Goal: Task Accomplishment & Management: Use online tool/utility

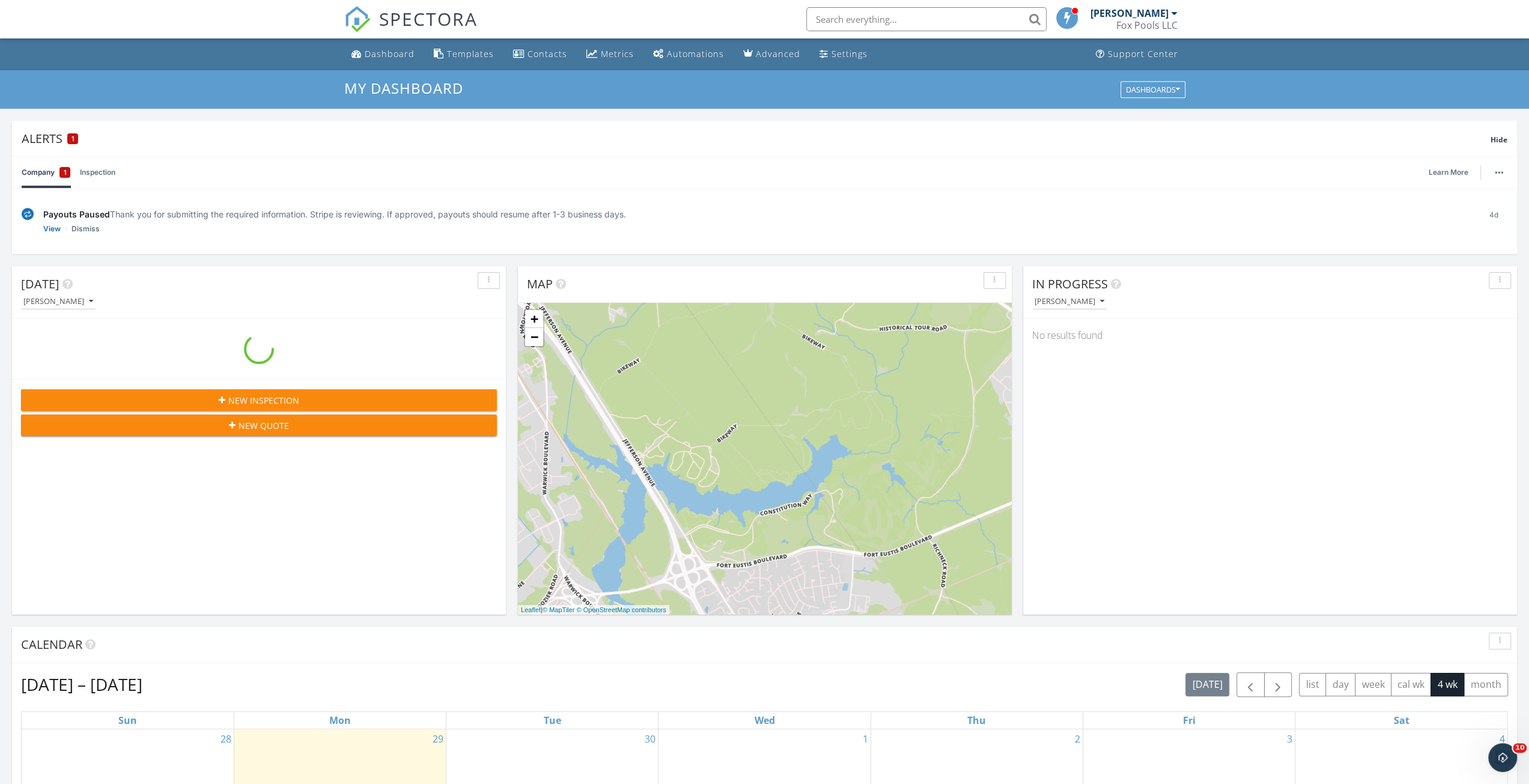
click at [948, 17] on input "text" at bounding box center [927, 19] width 241 height 24
click at [857, 17] on input "text" at bounding box center [927, 19] width 241 height 24
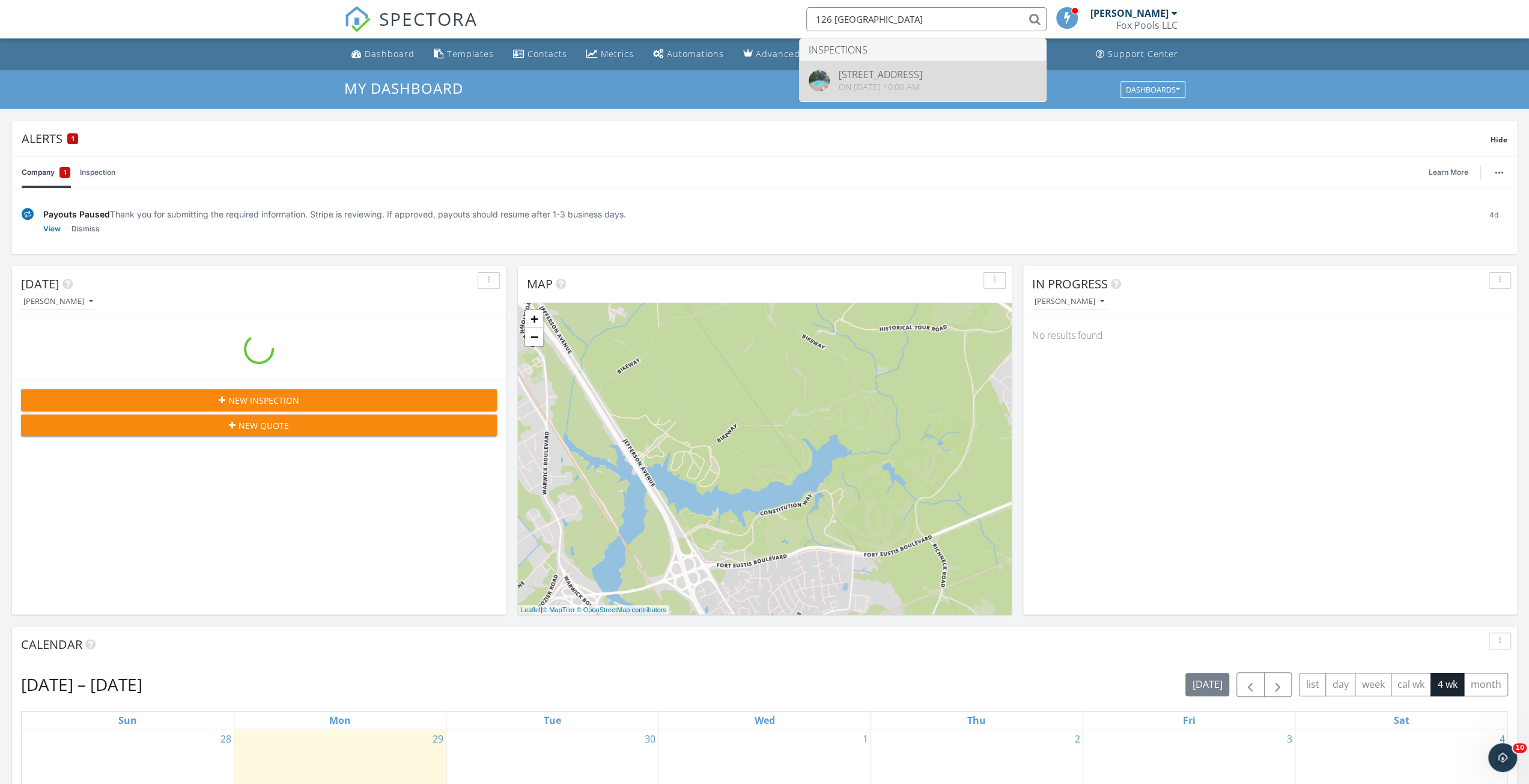
type input "126 ravenna"
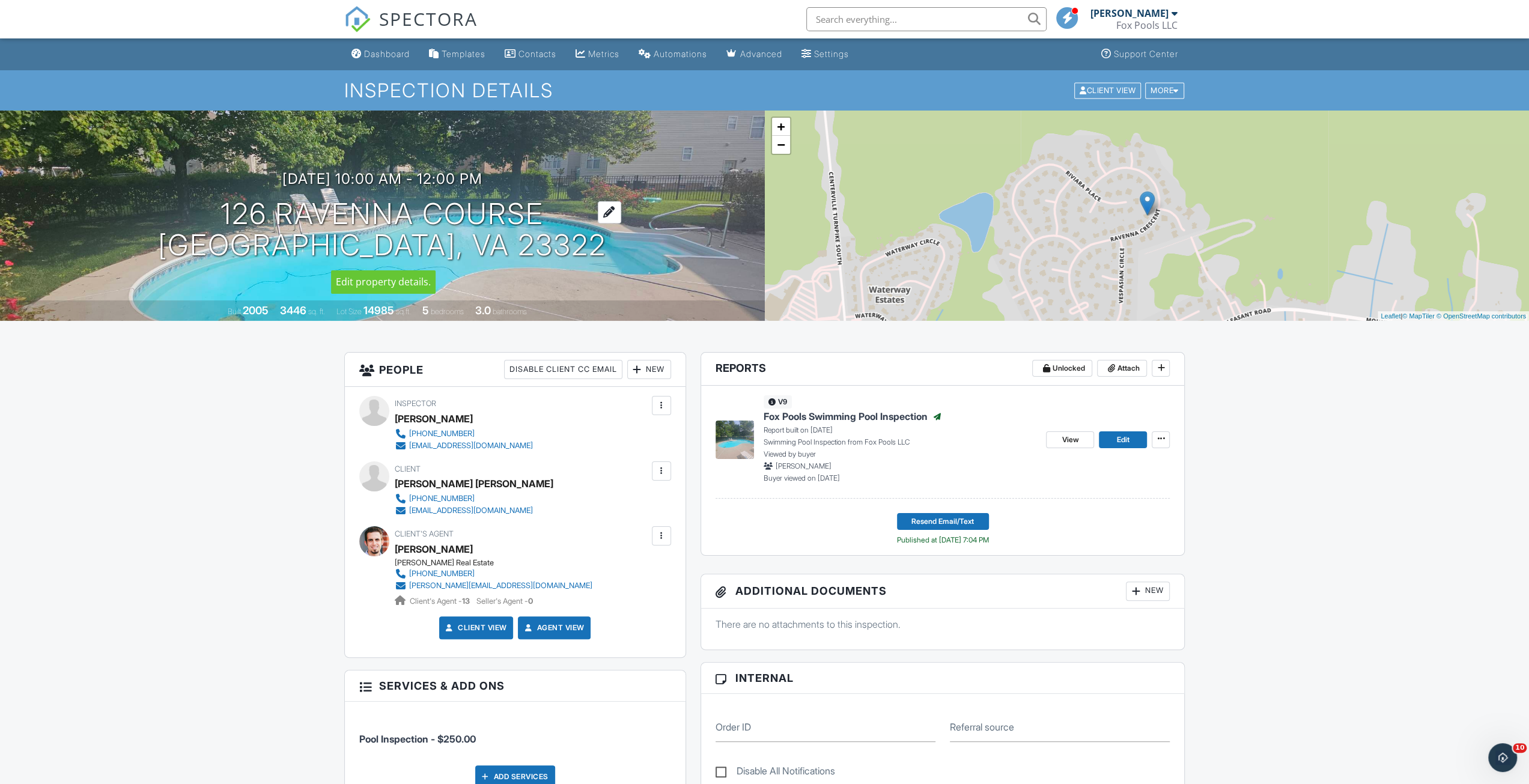
click at [484, 207] on h1 "126 Ravenna Course [GEOGRAPHIC_DATA], VA 23322" at bounding box center [382, 230] width 448 height 64
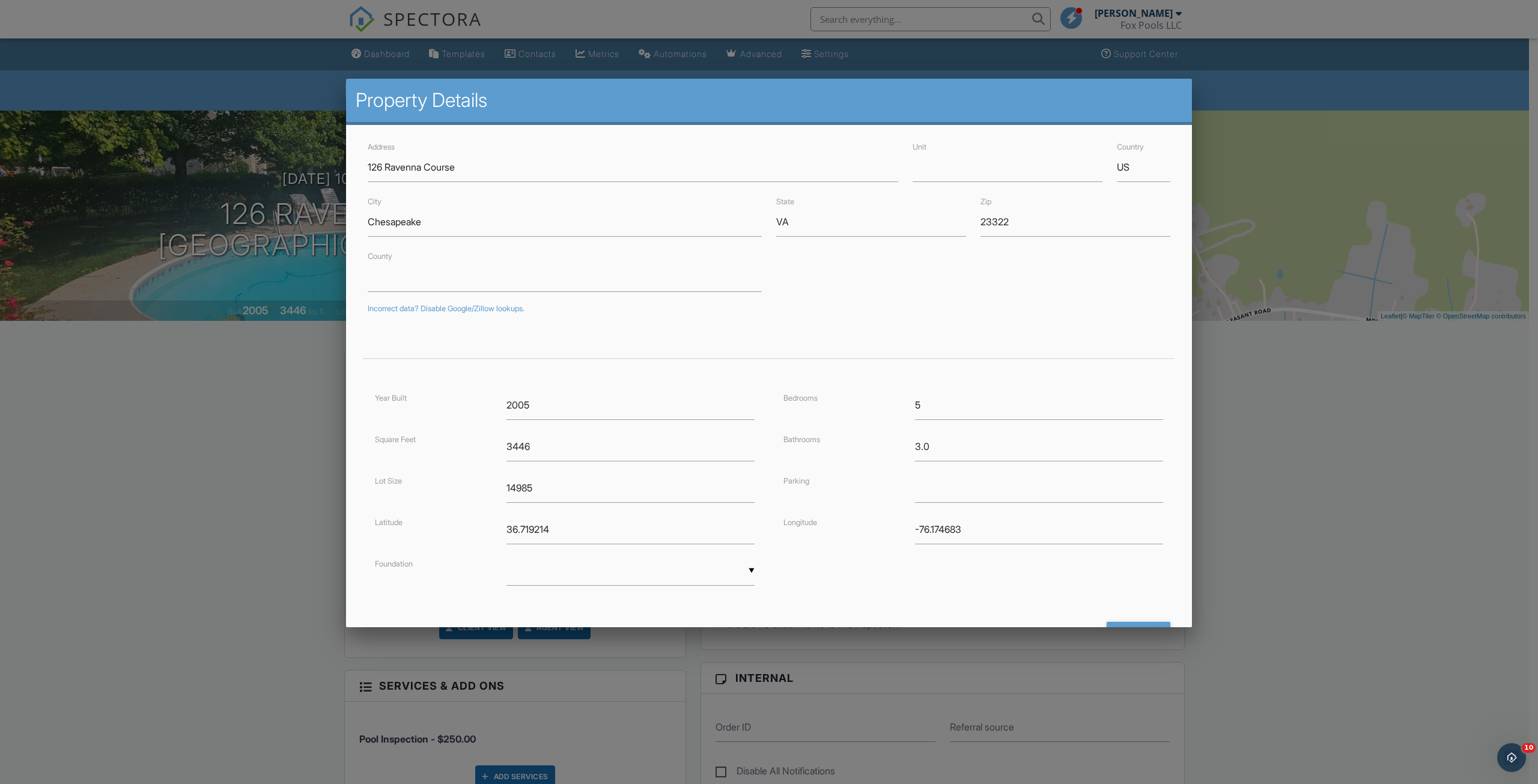
click at [1329, 370] on div at bounding box center [769, 430] width 1538 height 979
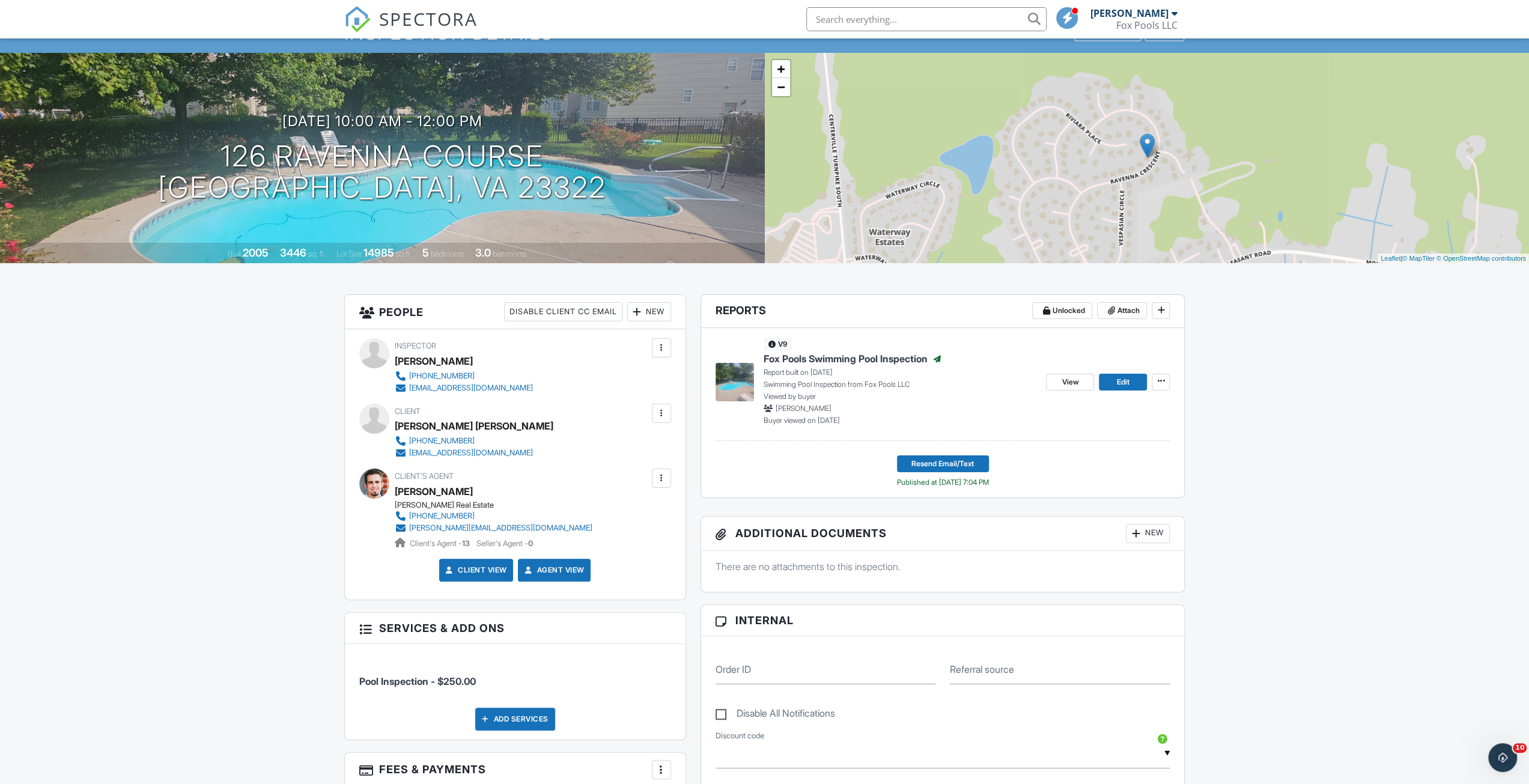
scroll to position [60, 0]
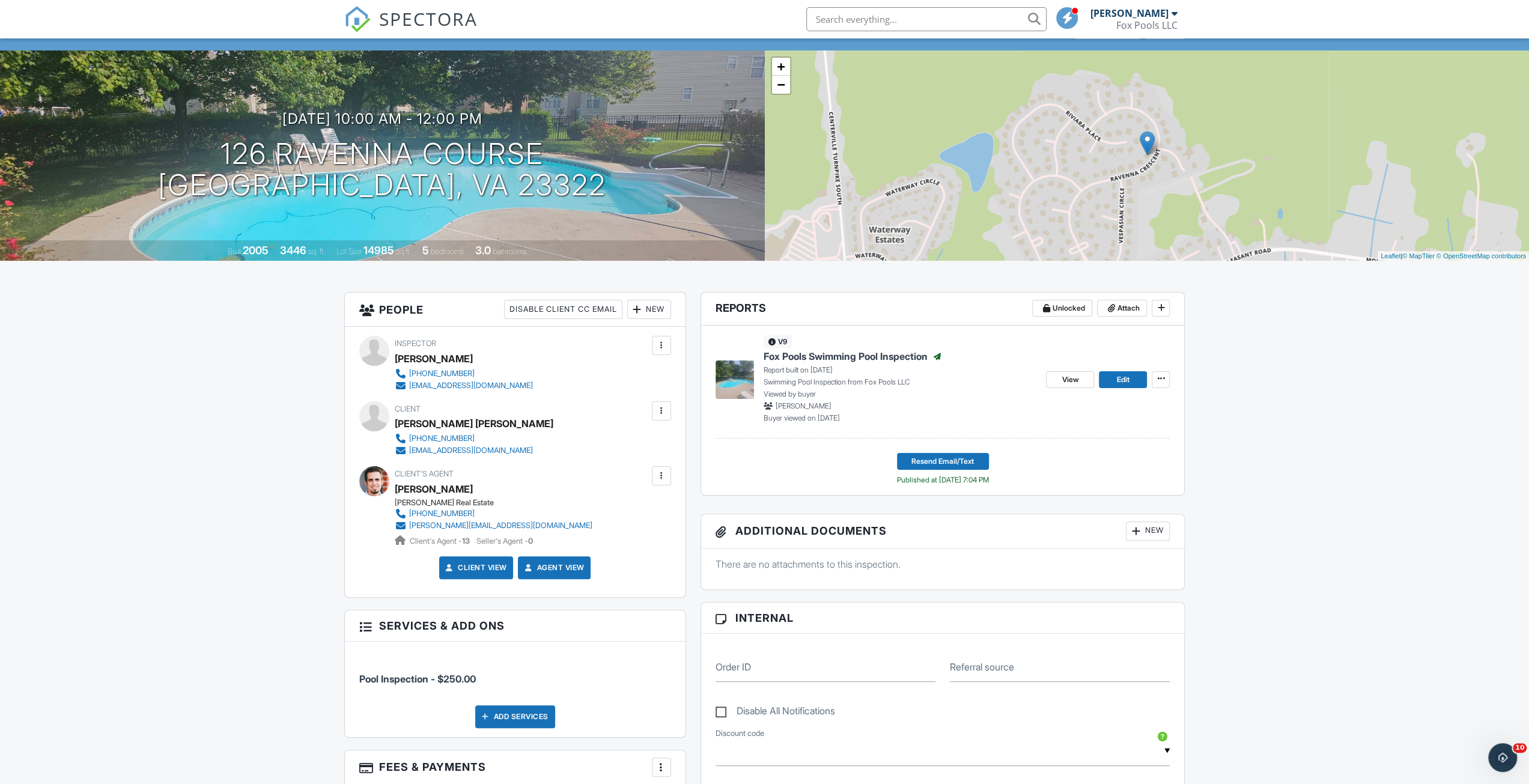
click at [848, 351] on span "Fox Pools Swimming Pool Inspection" at bounding box center [846, 356] width 164 height 13
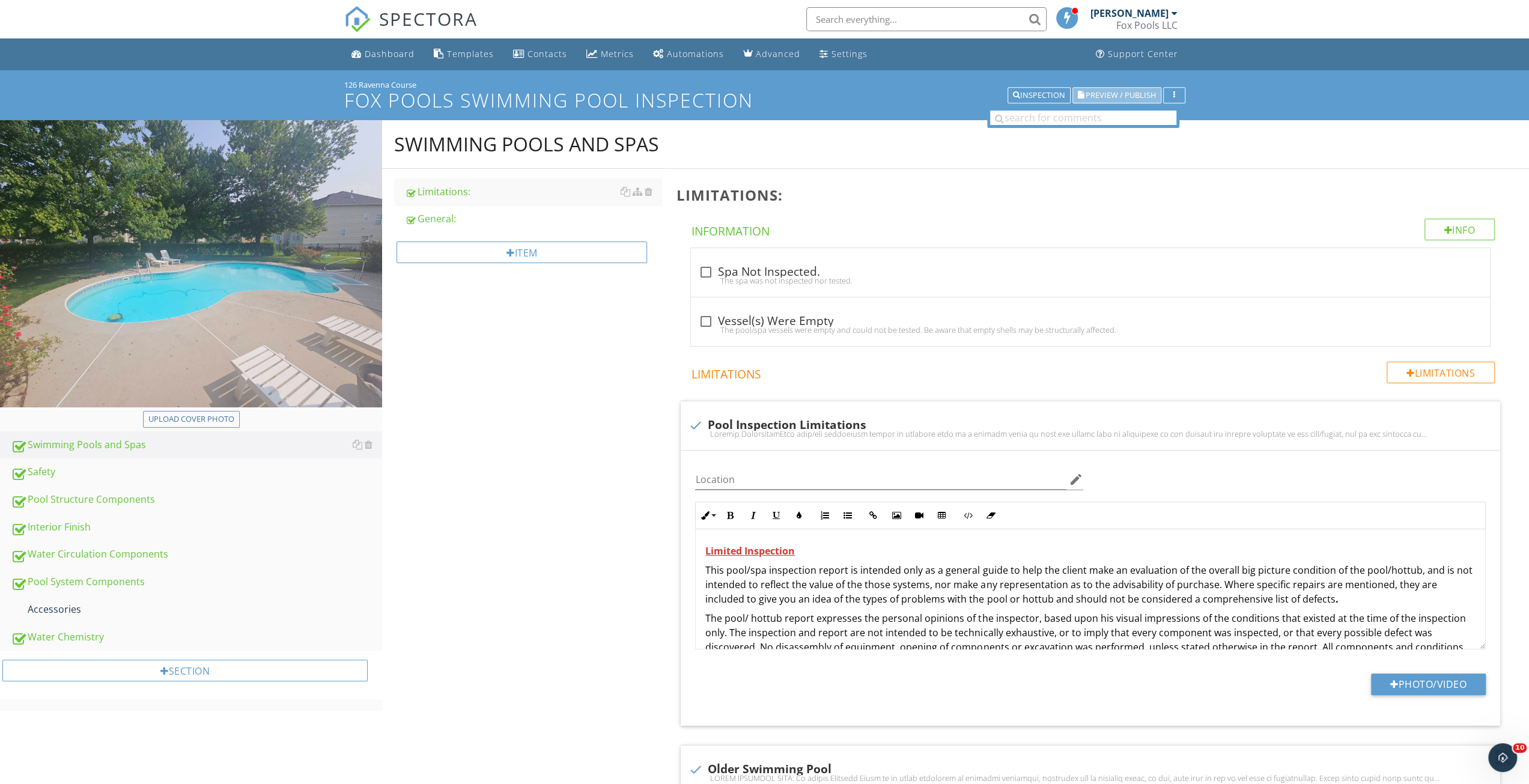
click at [1119, 93] on span "Preview / Publish" at bounding box center [1121, 95] width 71 height 8
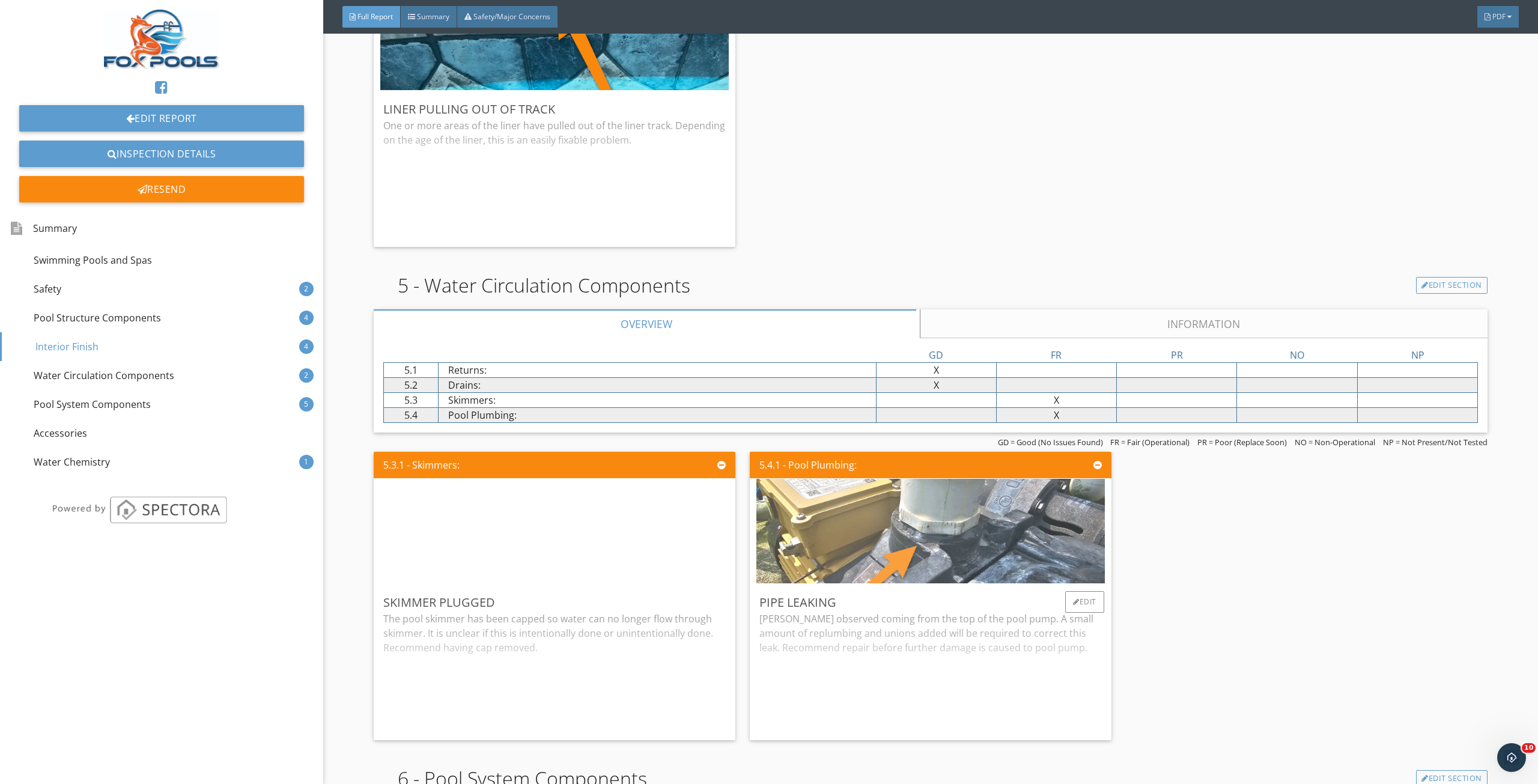
scroll to position [2742, 0]
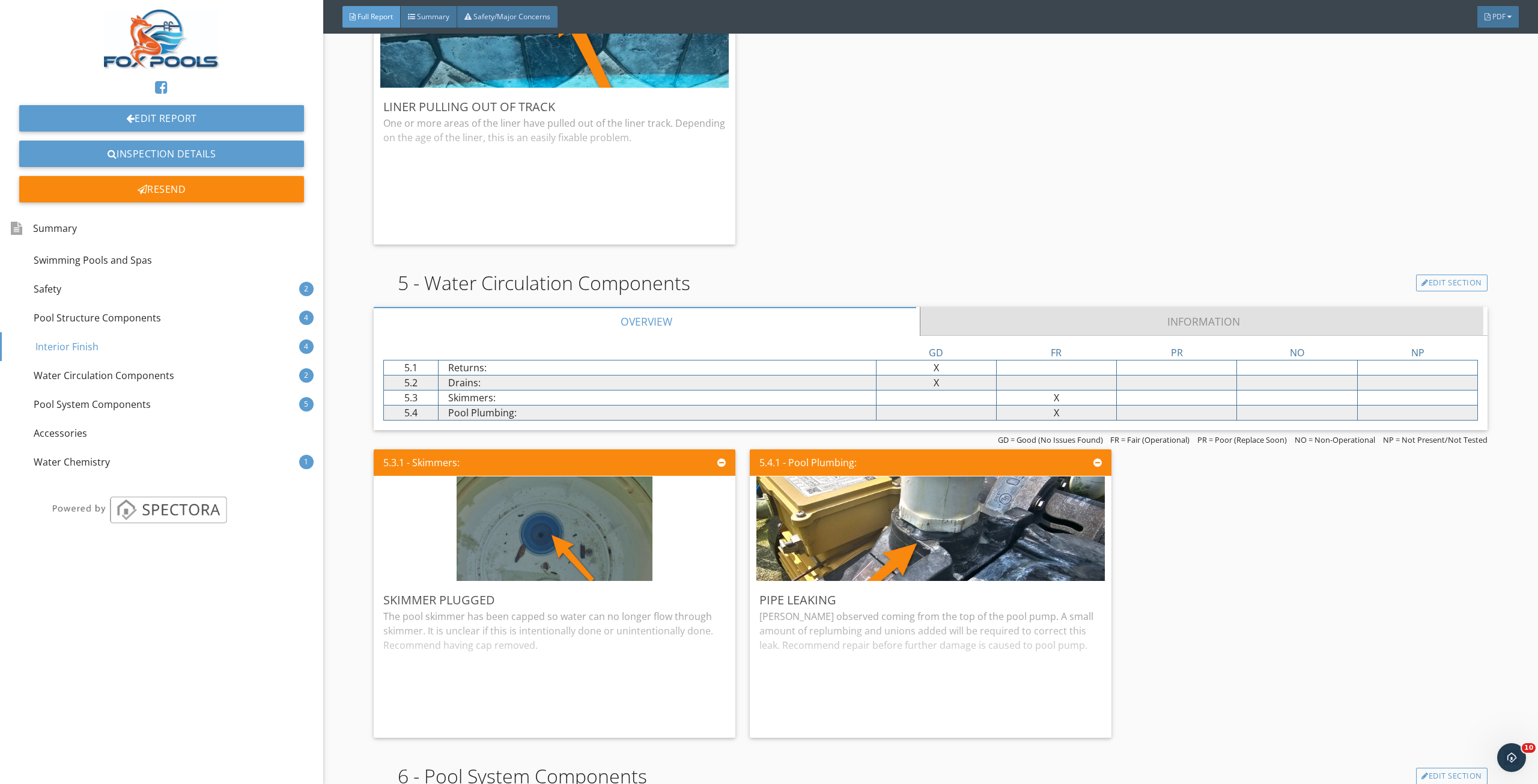
click at [1030, 316] on link "Information" at bounding box center [1203, 321] width 567 height 29
